Goal: Task Accomplishment & Management: Manage account settings

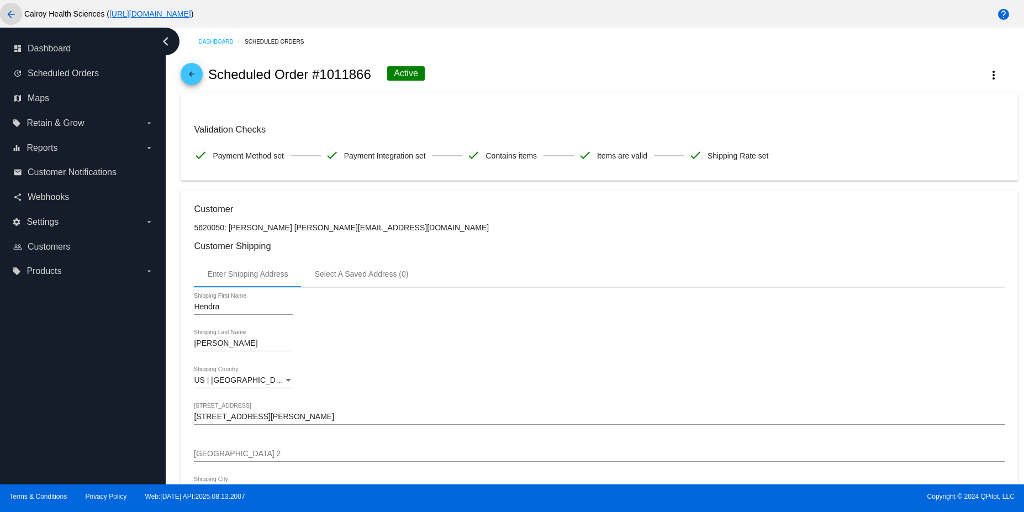
click at [13, 16] on mat-icon "arrow_back" at bounding box center [10, 14] width 13 height 13
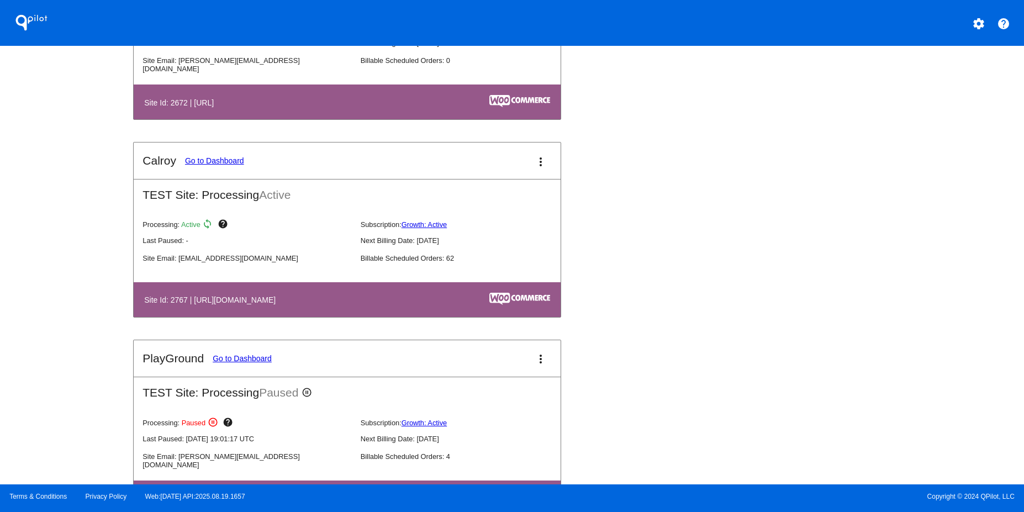
scroll to position [952, 0]
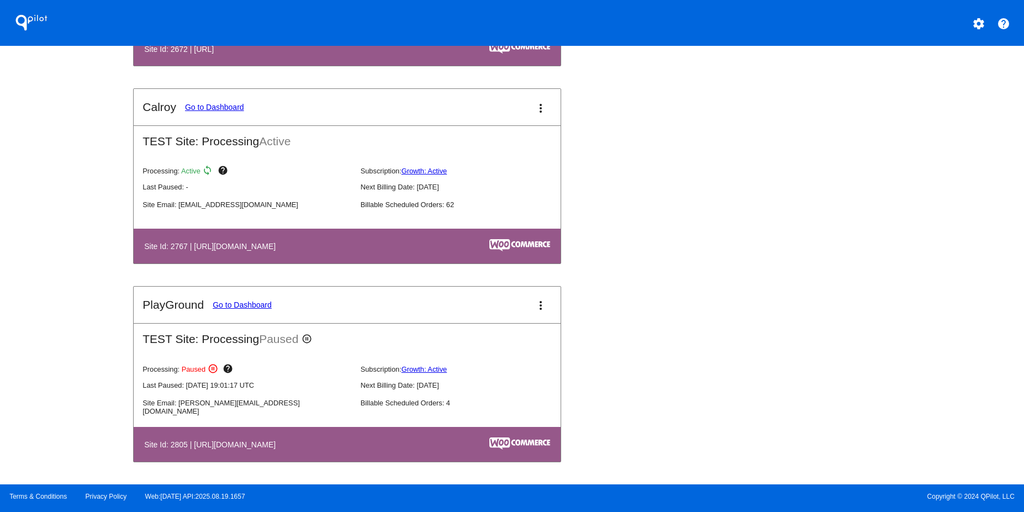
click at [211, 107] on link "Go to Dashboard" at bounding box center [214, 107] width 59 height 9
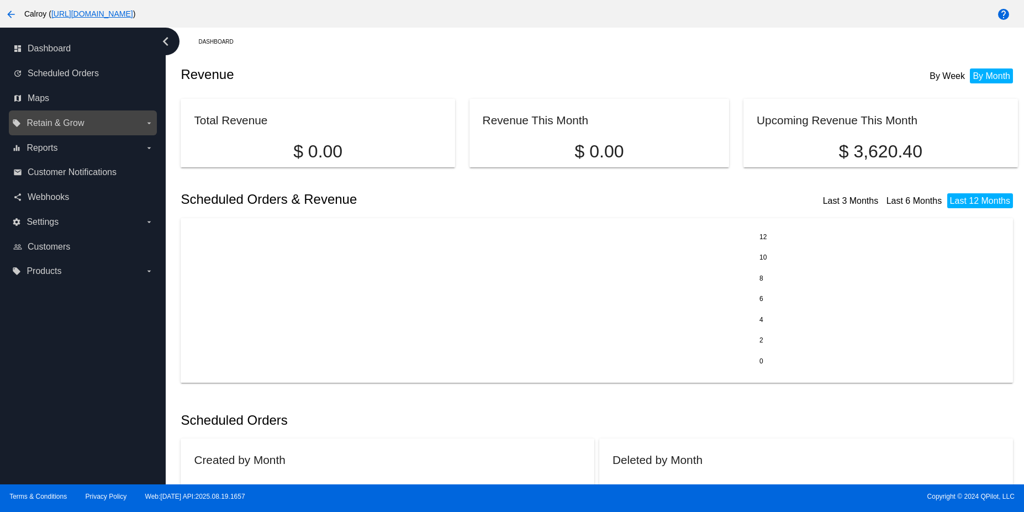
click at [103, 129] on label "local_offer Retain & Grow arrow_drop_down" at bounding box center [82, 123] width 141 height 18
click at [0, 0] on input "local_offer Retain & Grow arrow_drop_down" at bounding box center [0, 0] width 0 height 0
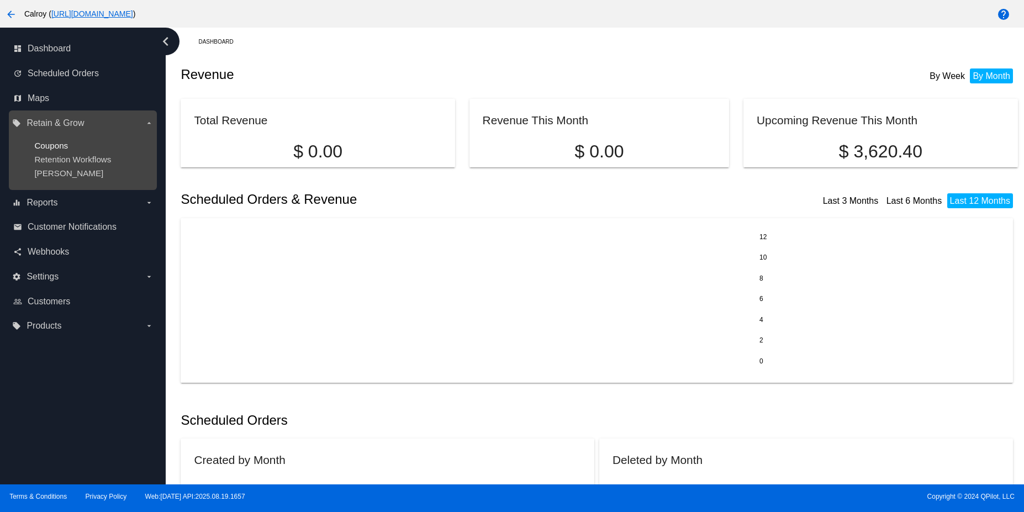
click at [50, 142] on span "Coupons" at bounding box center [51, 145] width 34 height 9
